Goal: Task Accomplishment & Management: Manage account settings

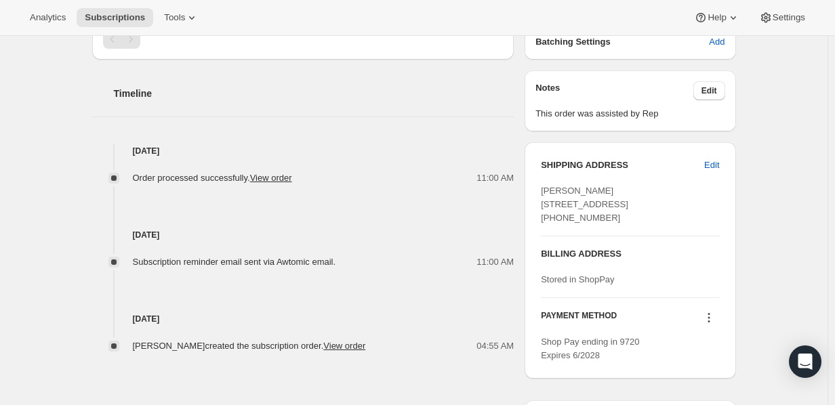
scroll to position [113, 0]
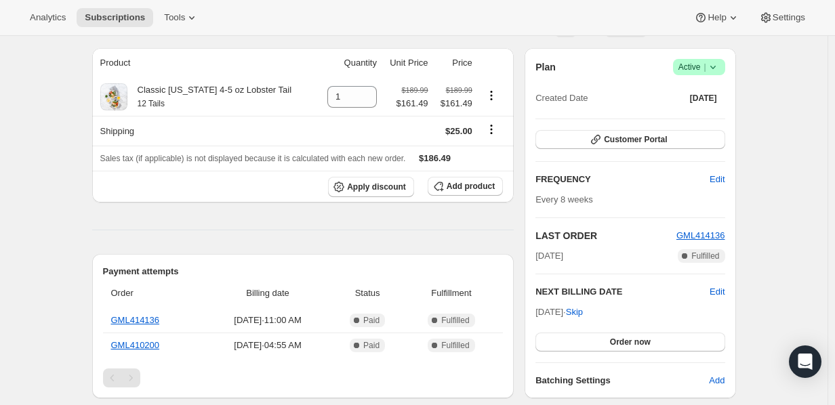
click at [714, 69] on icon at bounding box center [713, 67] width 14 height 14
click at [664, 111] on span "Cancel subscription" at bounding box center [697, 116] width 77 height 10
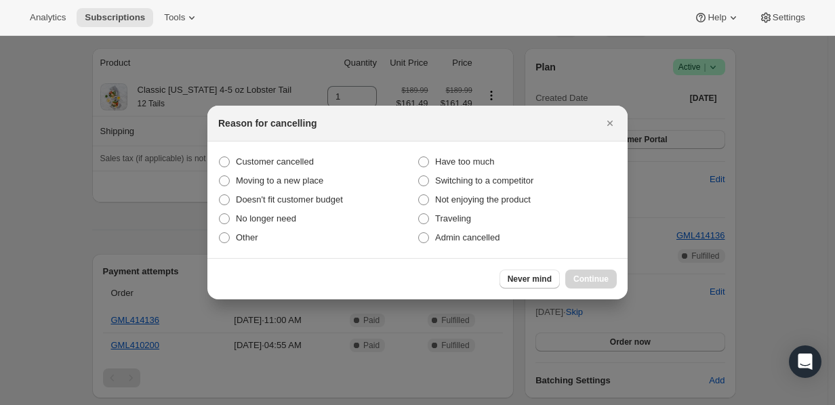
scroll to position [0, 0]
click at [249, 161] on span "Customer cancelled" at bounding box center [275, 162] width 78 height 10
click at [220, 157] on input "Customer cancelled" at bounding box center [219, 157] width 1 height 1
radio input "true"
click at [590, 278] on span "Continue" at bounding box center [590, 279] width 35 height 11
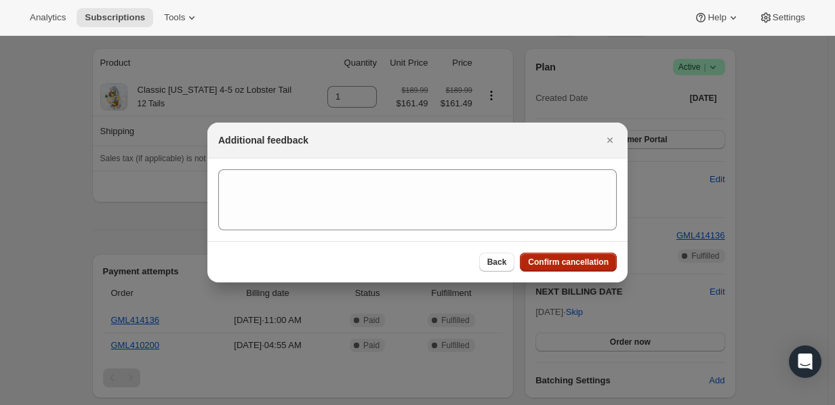
click at [595, 263] on span "Confirm cancellation" at bounding box center [568, 262] width 81 height 11
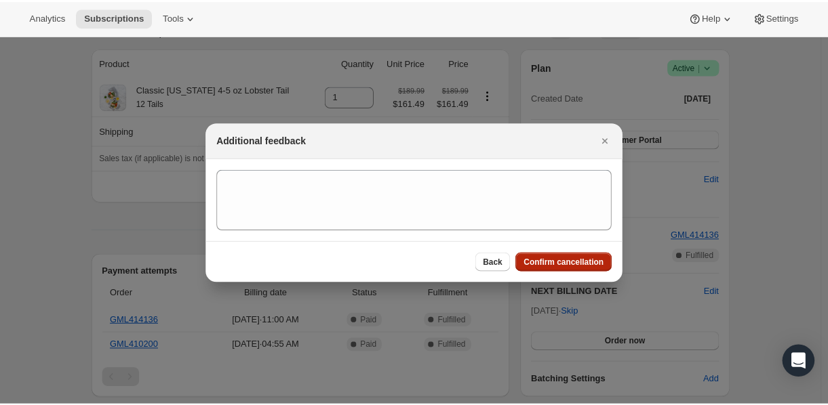
scroll to position [113, 0]
